Goal: Submit feedback/report problem

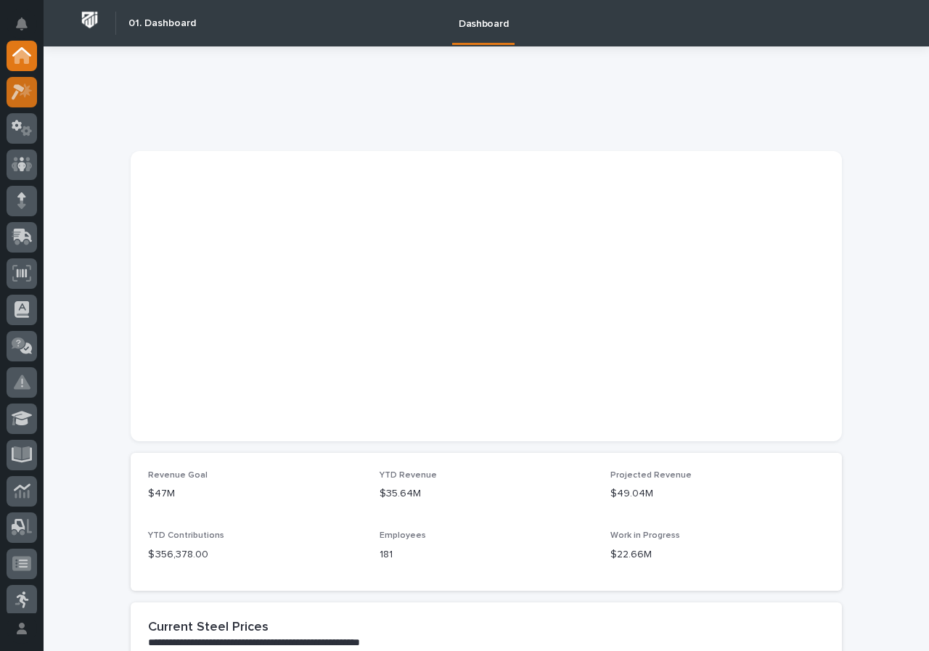
click at [25, 91] on icon at bounding box center [26, 90] width 12 height 15
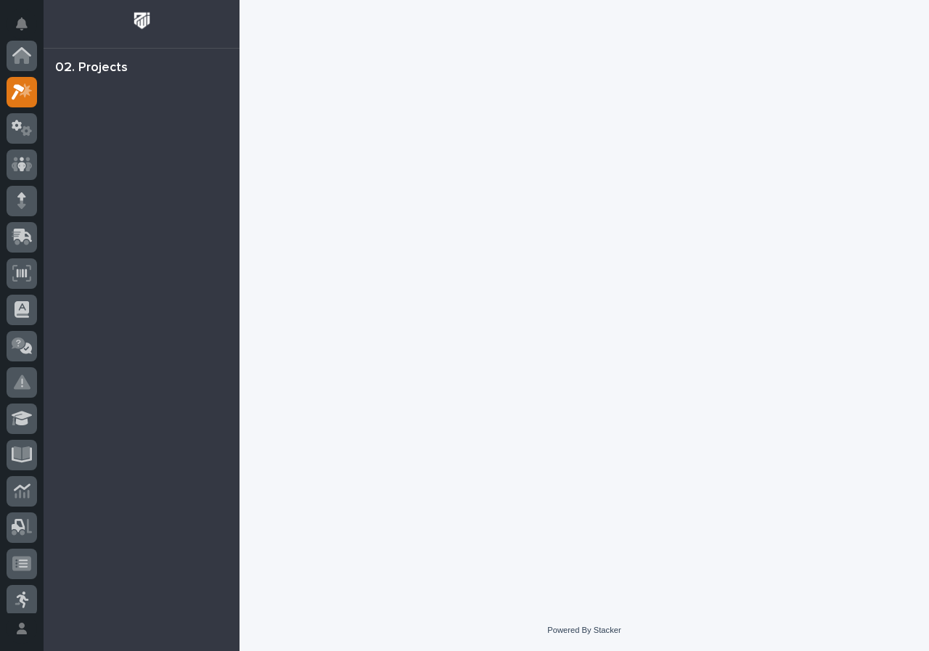
scroll to position [36, 0]
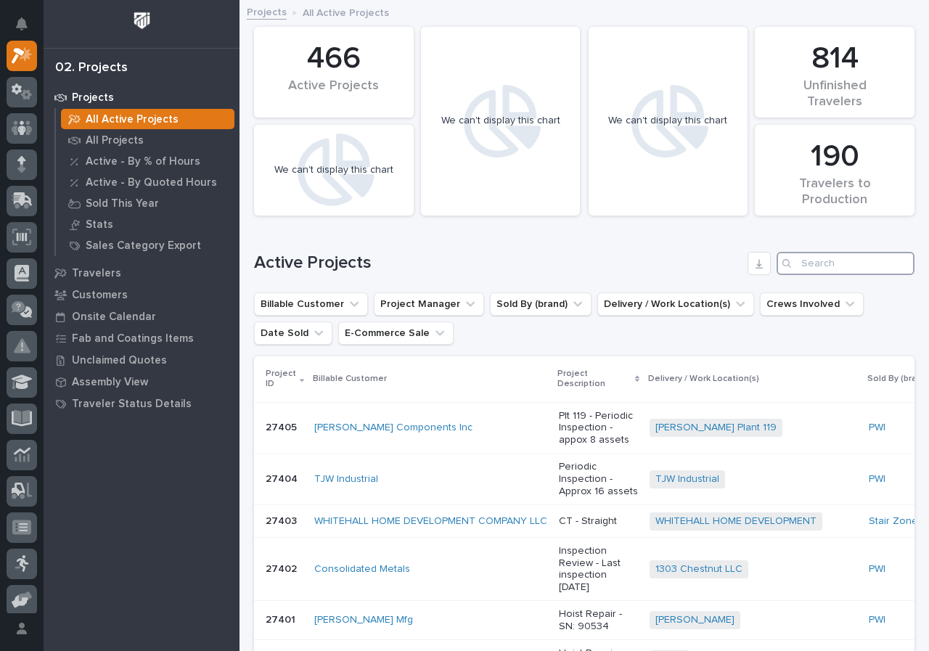
click at [798, 262] on input "Search" at bounding box center [846, 263] width 138 height 23
type input "26323"
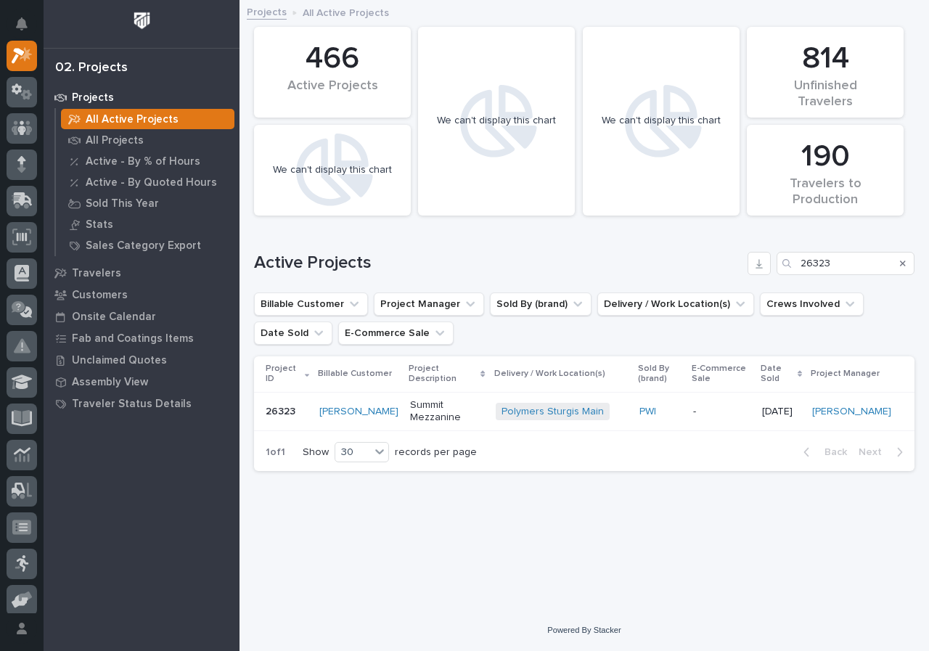
click at [473, 417] on p "Summit Mezzanine" at bounding box center [446, 411] width 73 height 25
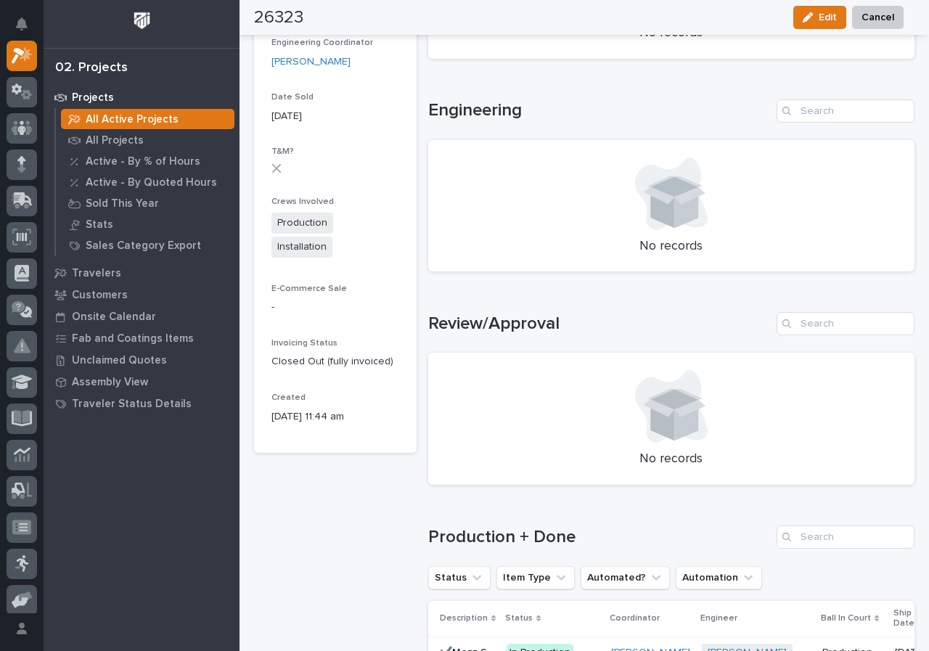
scroll to position [834, 0]
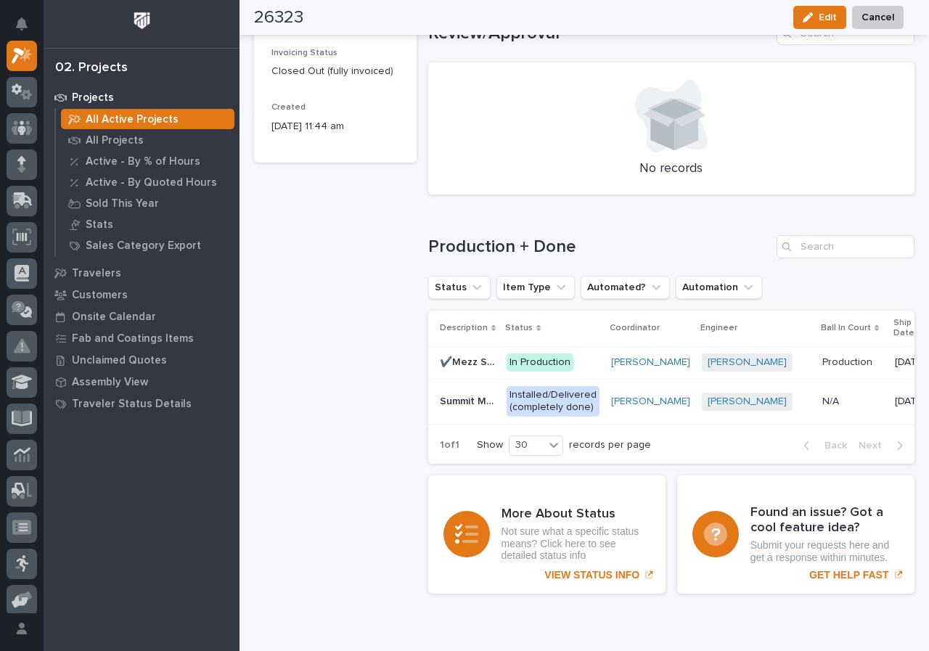
click at [581, 364] on p "In Production" at bounding box center [553, 363] width 93 height 18
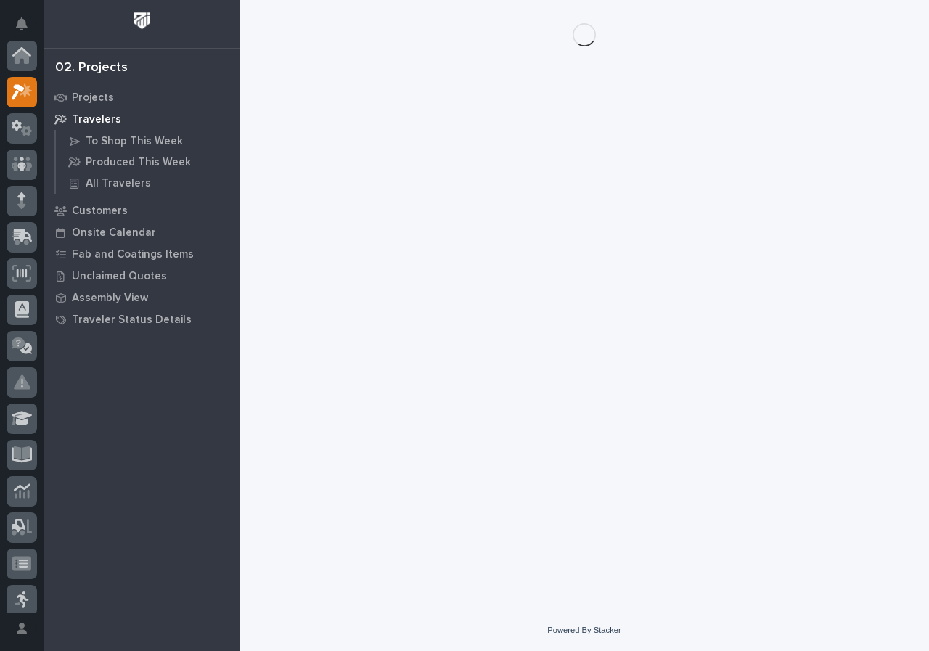
scroll to position [36, 0]
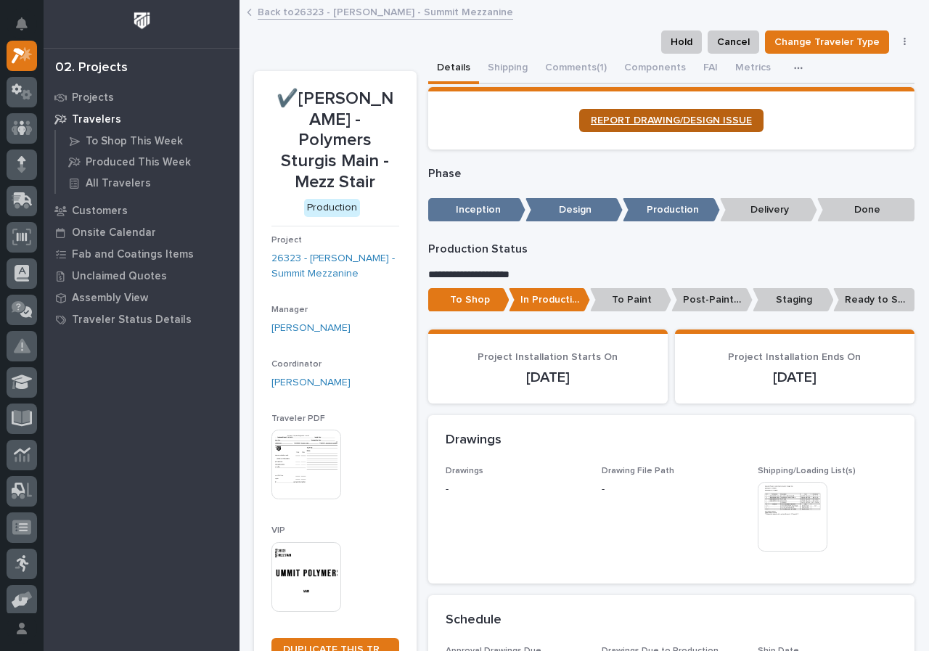
click at [642, 115] on span "REPORT DRAWING/DESIGN ISSUE" at bounding box center [671, 120] width 161 height 10
click at [33, 29] on button "Notifications" at bounding box center [22, 24] width 30 height 30
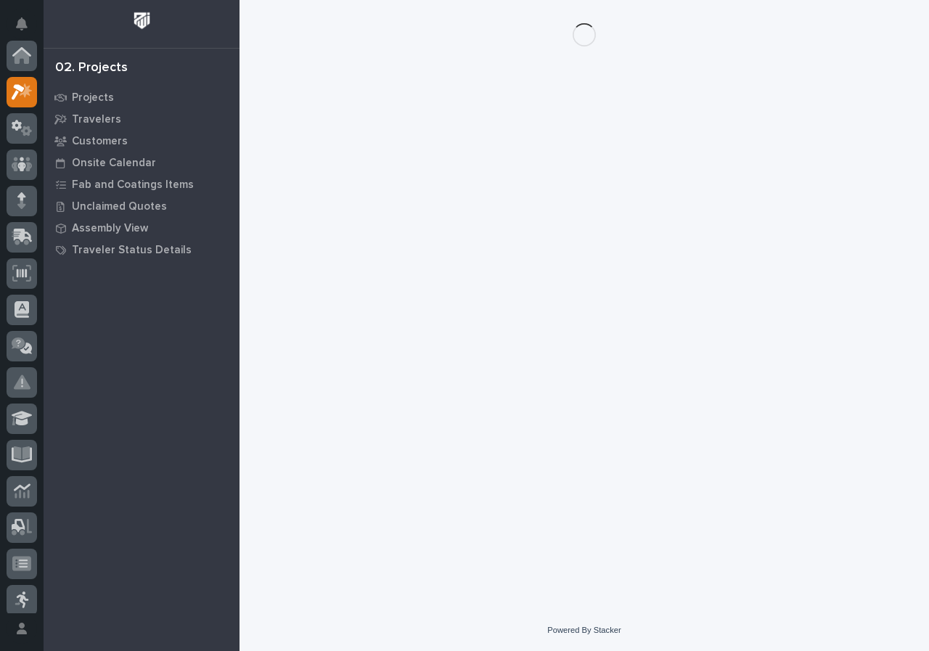
scroll to position [36, 0]
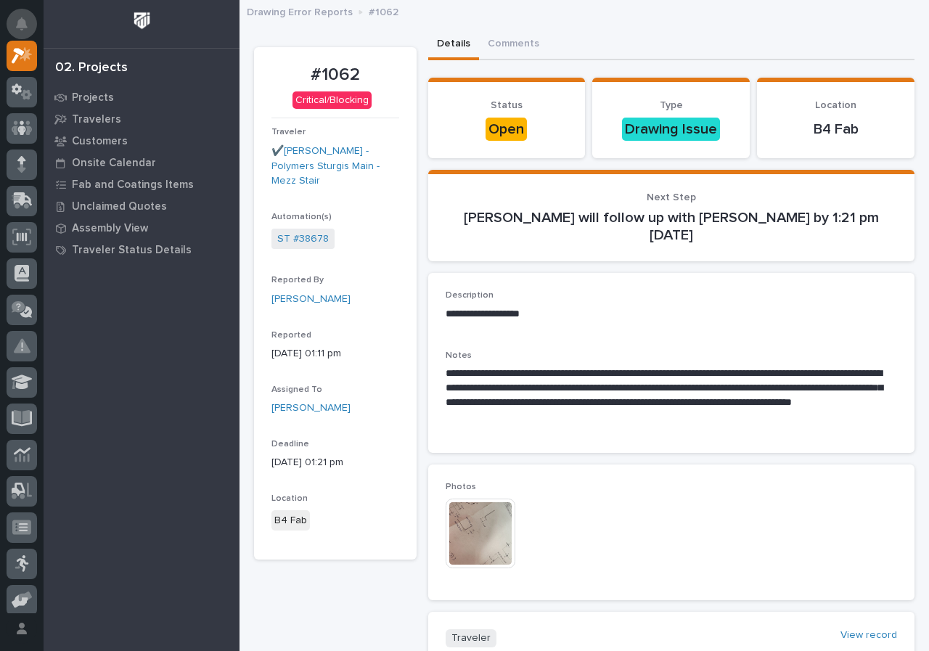
click at [17, 20] on icon "Notifications" at bounding box center [22, 23] width 12 height 13
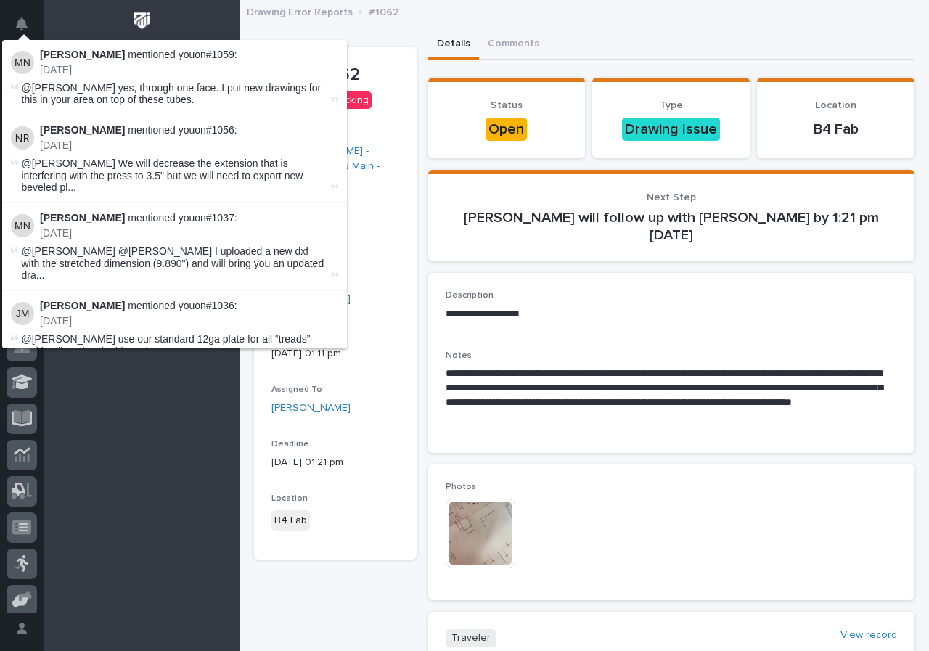
click at [660, 491] on p "Photos" at bounding box center [672, 487] width 452 height 10
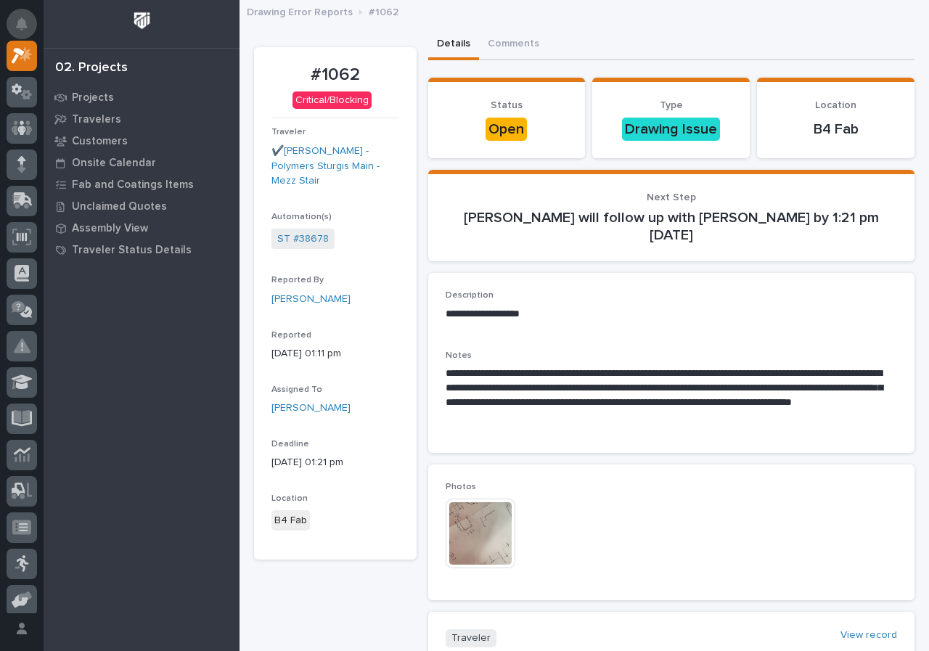
click at [30, 26] on button "Notifications" at bounding box center [22, 24] width 30 height 30
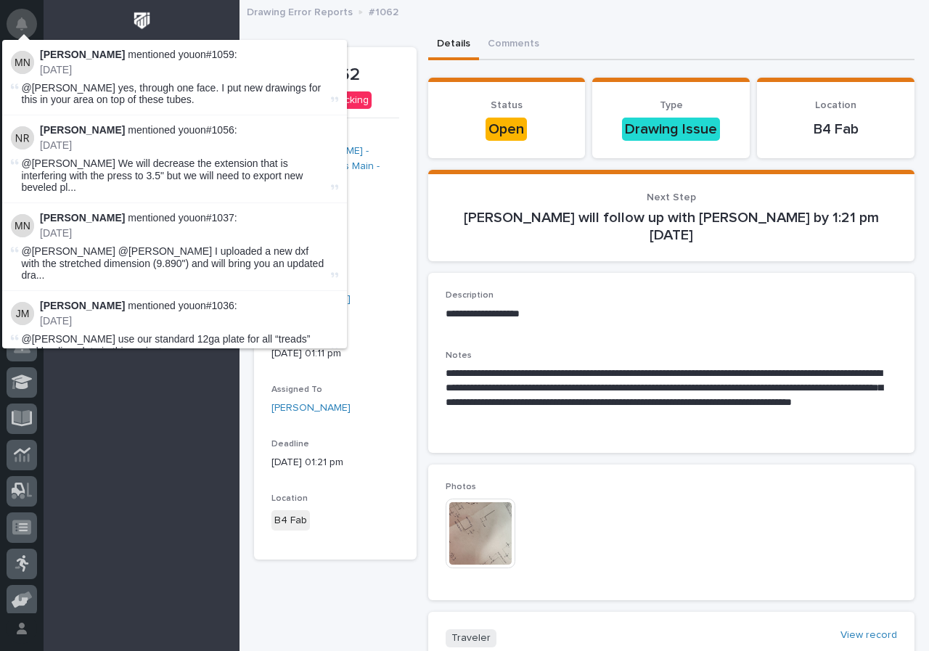
click at [19, 22] on icon "Notifications" at bounding box center [22, 23] width 12 height 13
click at [30, 28] on button "Notifications" at bounding box center [22, 24] width 30 height 30
click at [764, 293] on p "Description" at bounding box center [672, 295] width 452 height 10
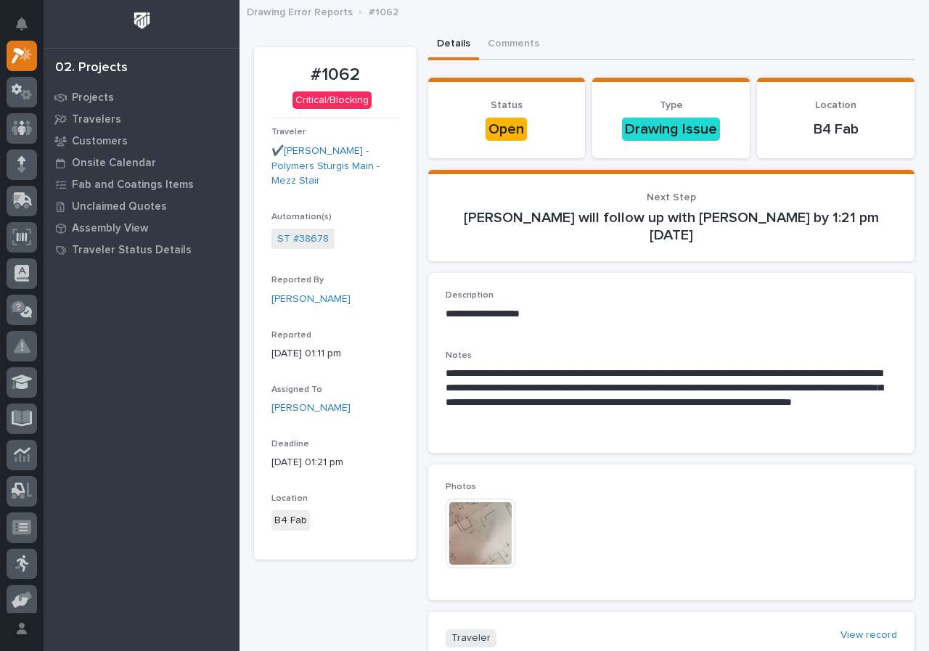
drag, startPoint x: 764, startPoint y: 293, endPoint x: 881, endPoint y: 320, distance: 120.1
click at [881, 320] on p "**********" at bounding box center [668, 314] width 444 height 15
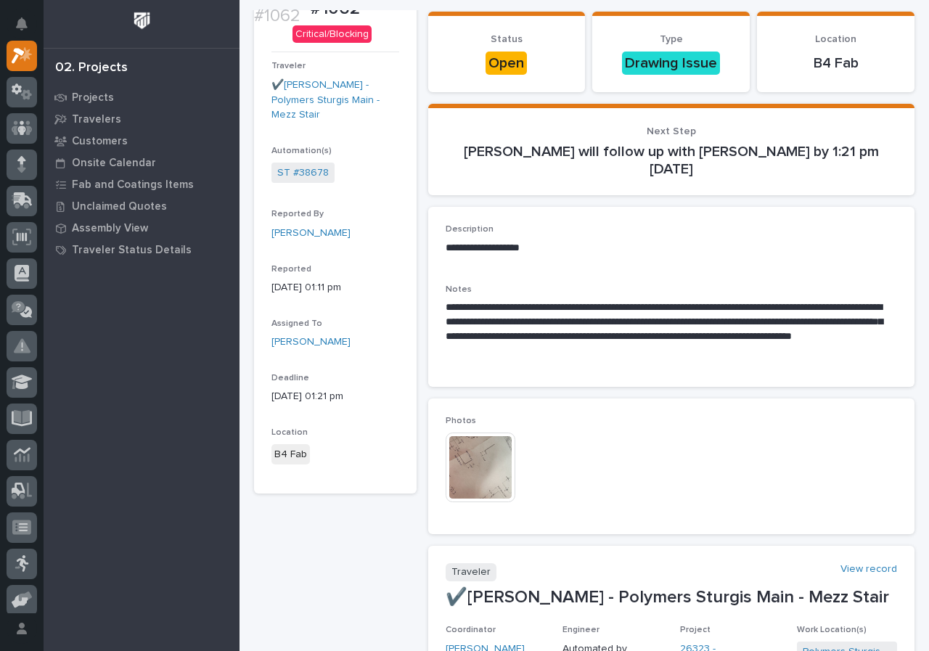
scroll to position [145, 0]
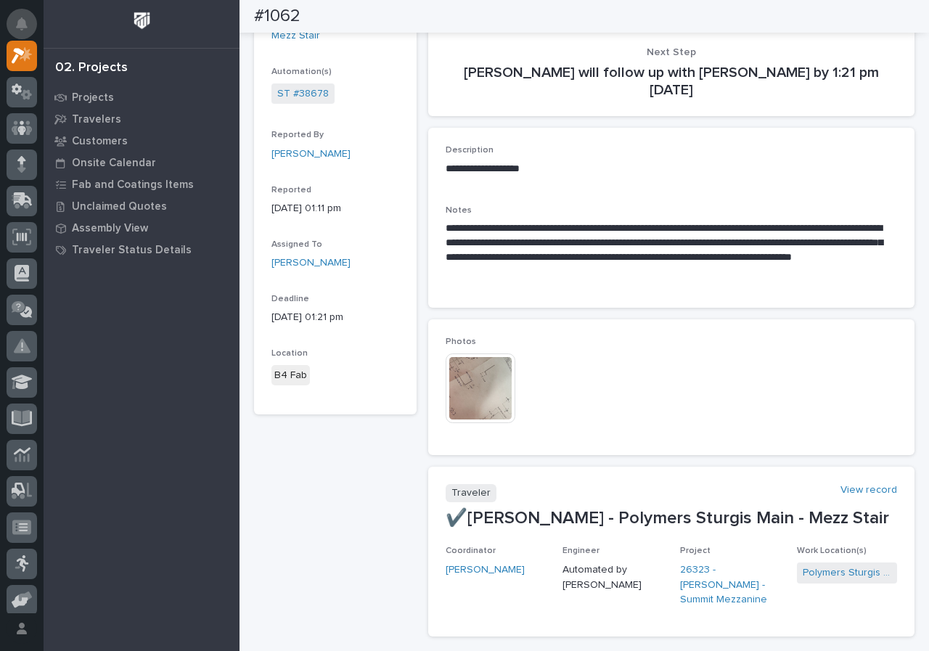
click at [28, 19] on button "Notifications" at bounding box center [22, 24] width 30 height 30
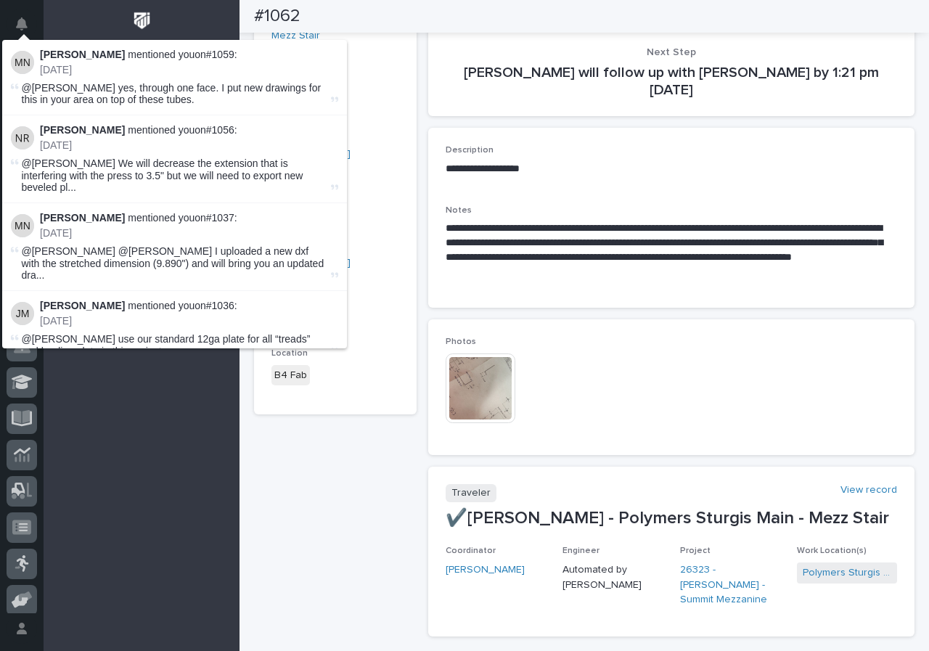
click at [390, 521] on div "#1062 Critical/Blocking Traveler ✔️Jim Ware - Polymers Sturgis Main - Mezz Stai…" at bounding box center [335, 404] width 163 height 1005
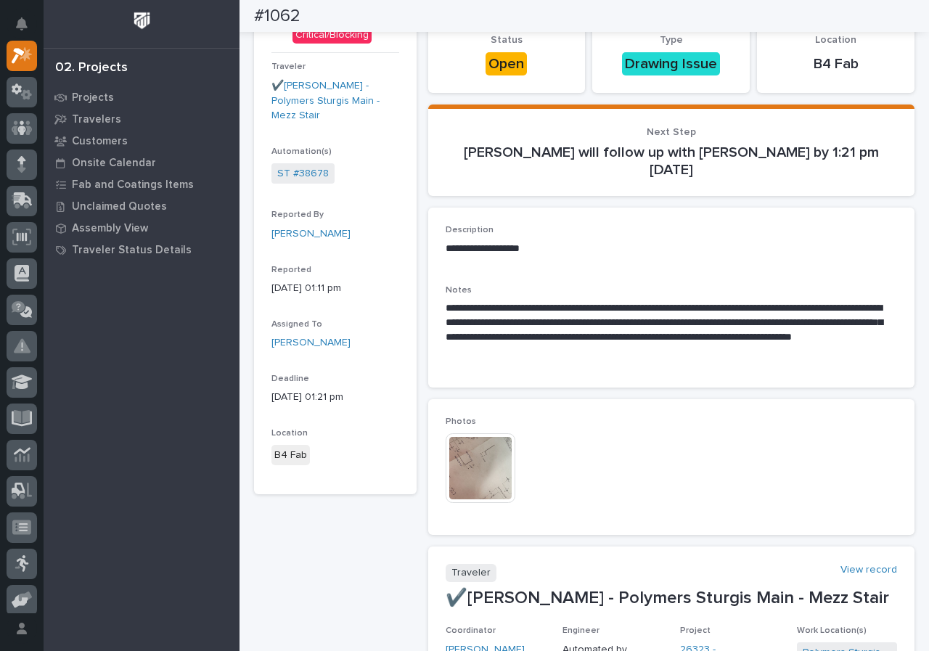
scroll to position [0, 0]
